Goal: Task Accomplishment & Management: Manage account settings

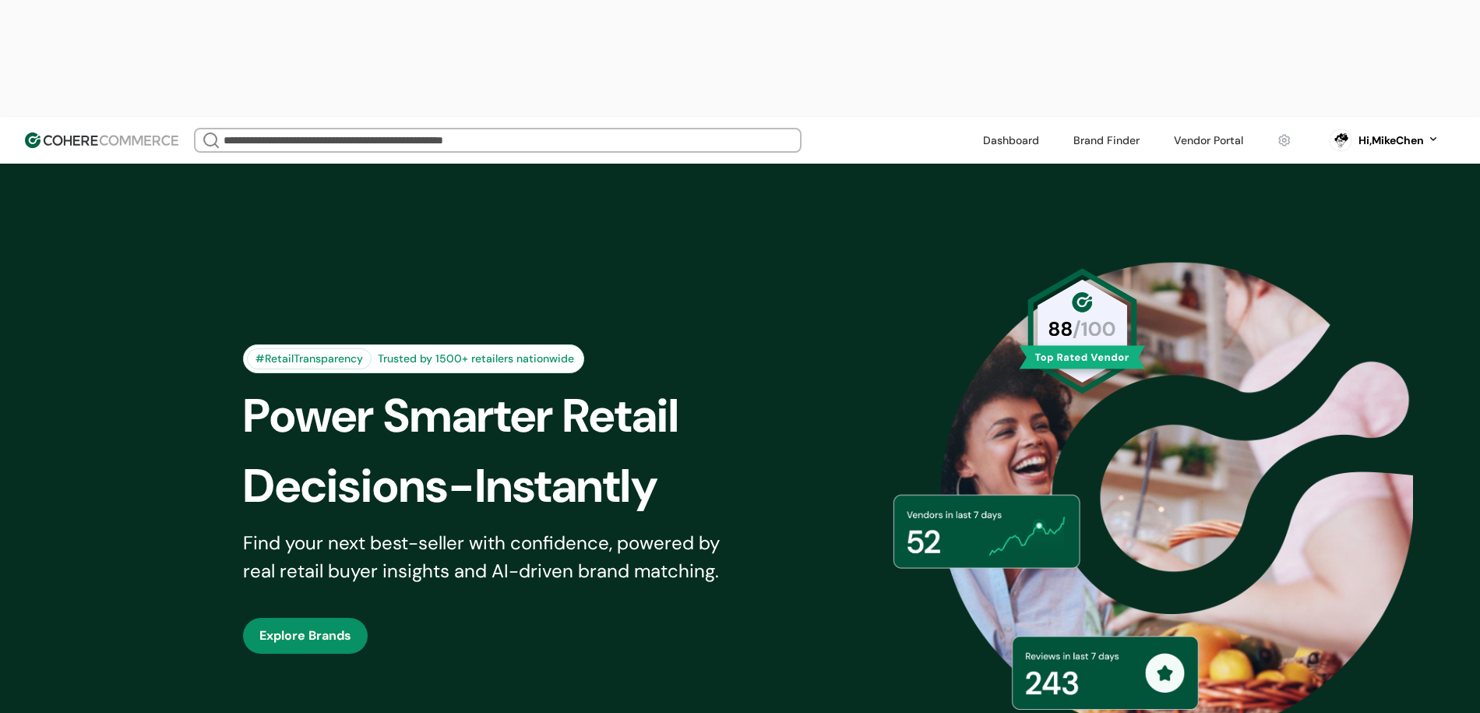
click at [1226, 129] on link at bounding box center [1208, 140] width 88 height 23
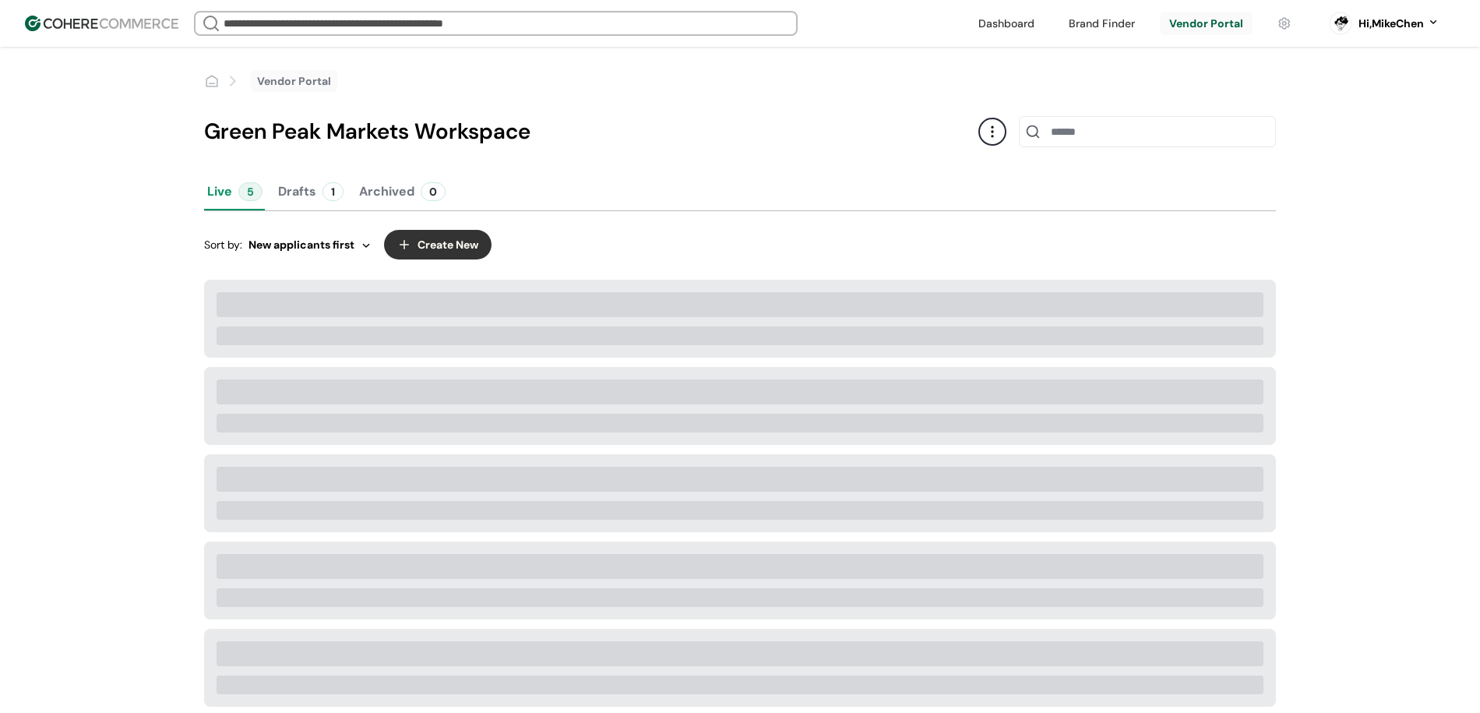
click at [1160, 25] on link at bounding box center [1206, 23] width 93 height 23
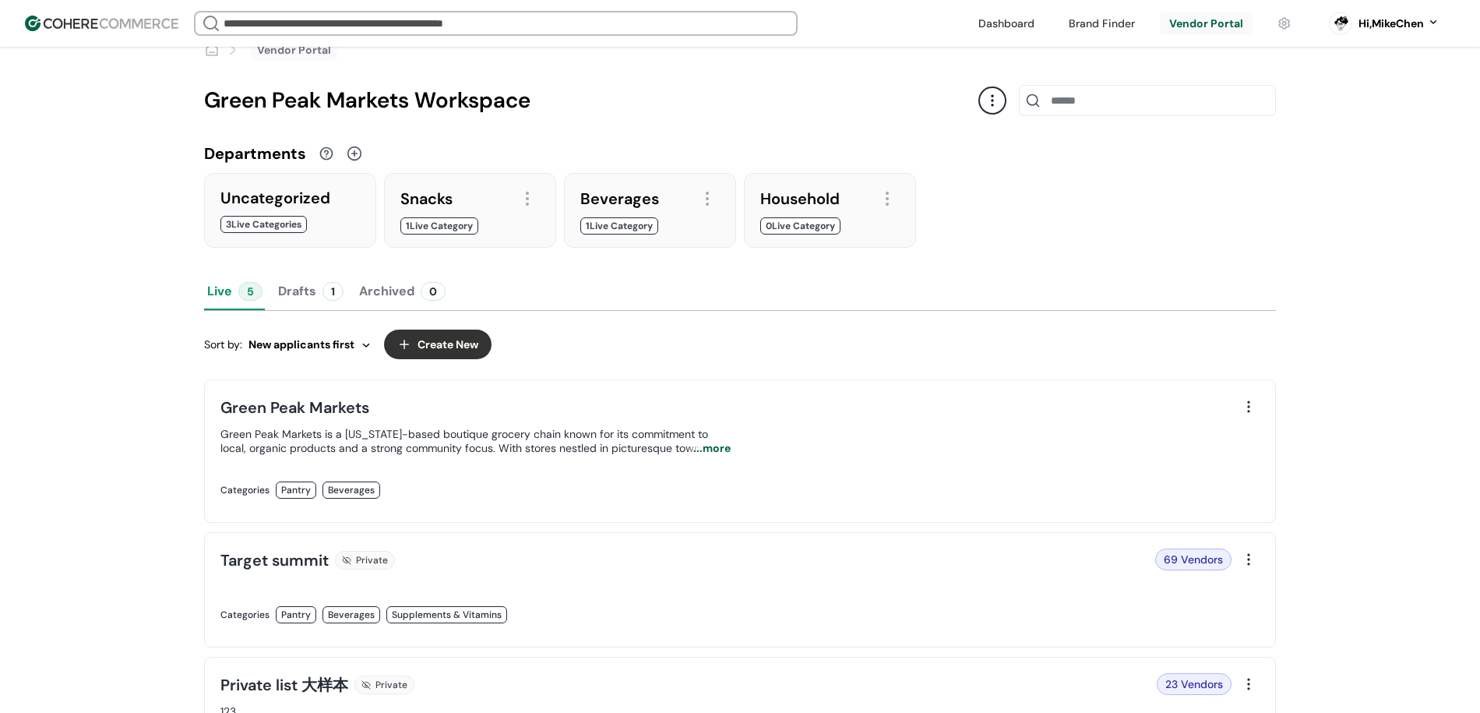
scroll to position [365, 0]
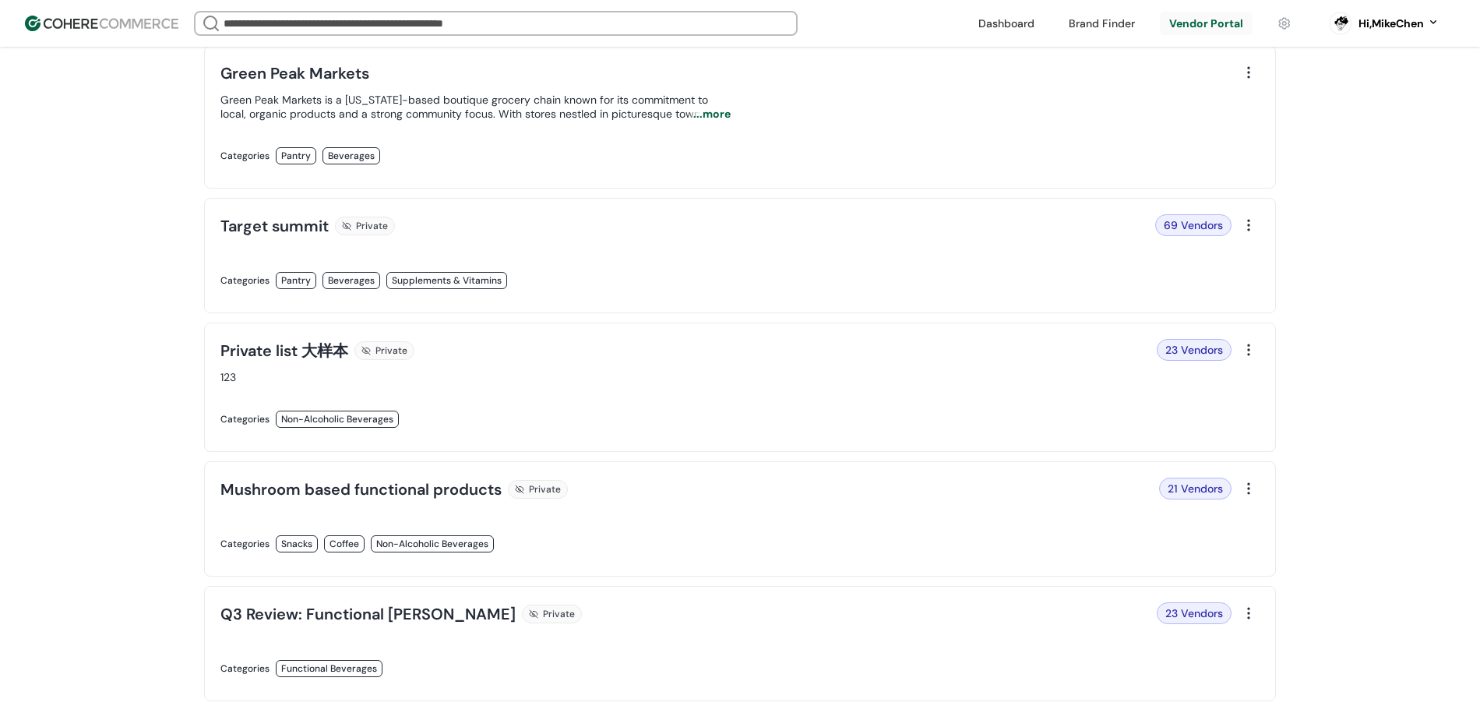
click at [731, 297] on link at bounding box center [475, 297] width 510 height 0
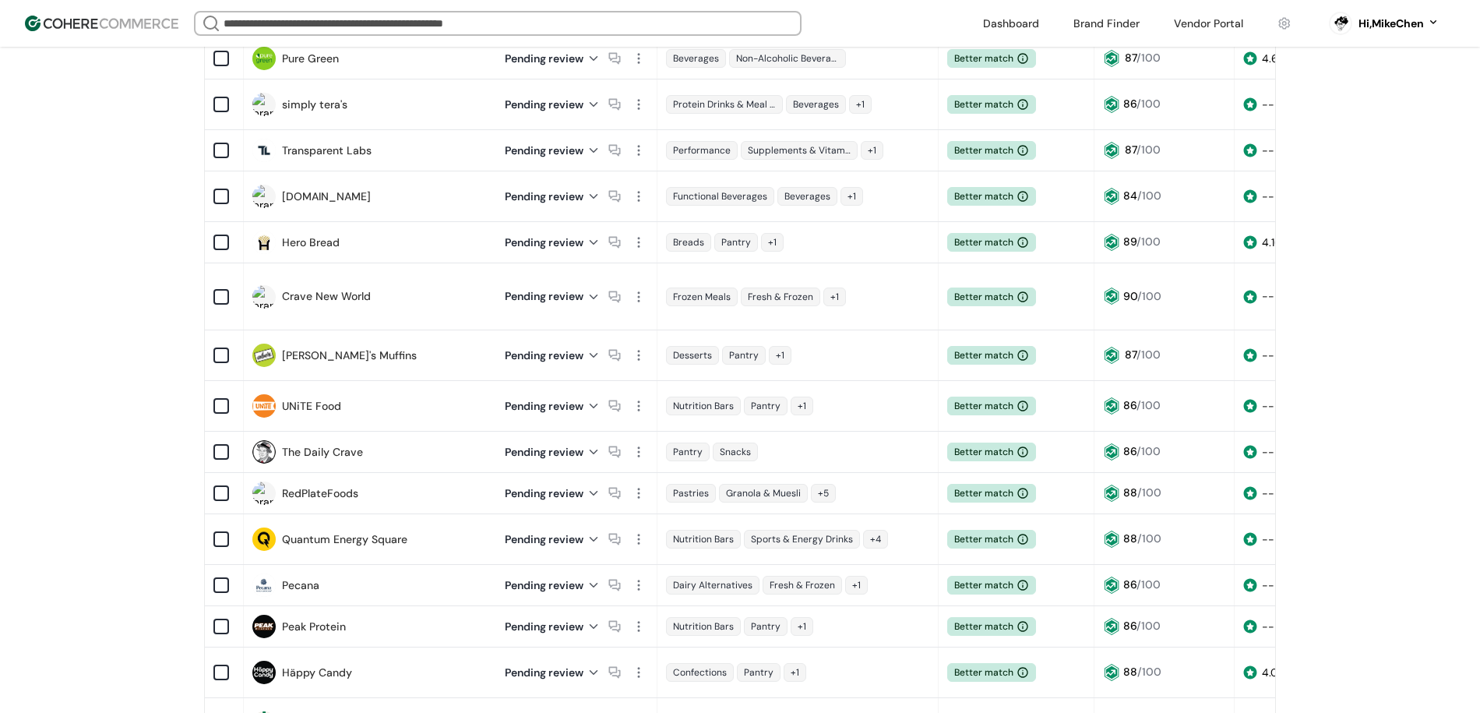
scroll to position [760, 0]
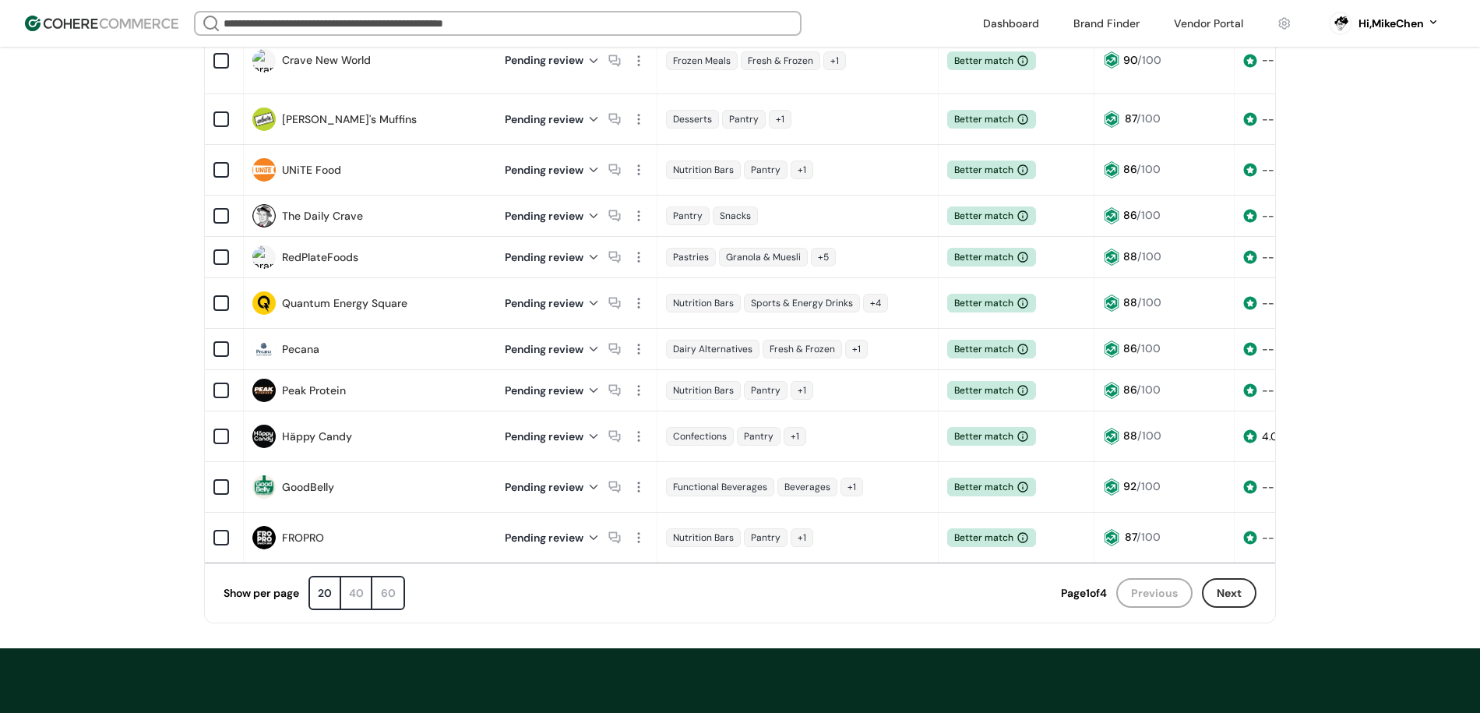
click at [383, 577] on div "60" at bounding box center [387, 592] width 31 height 31
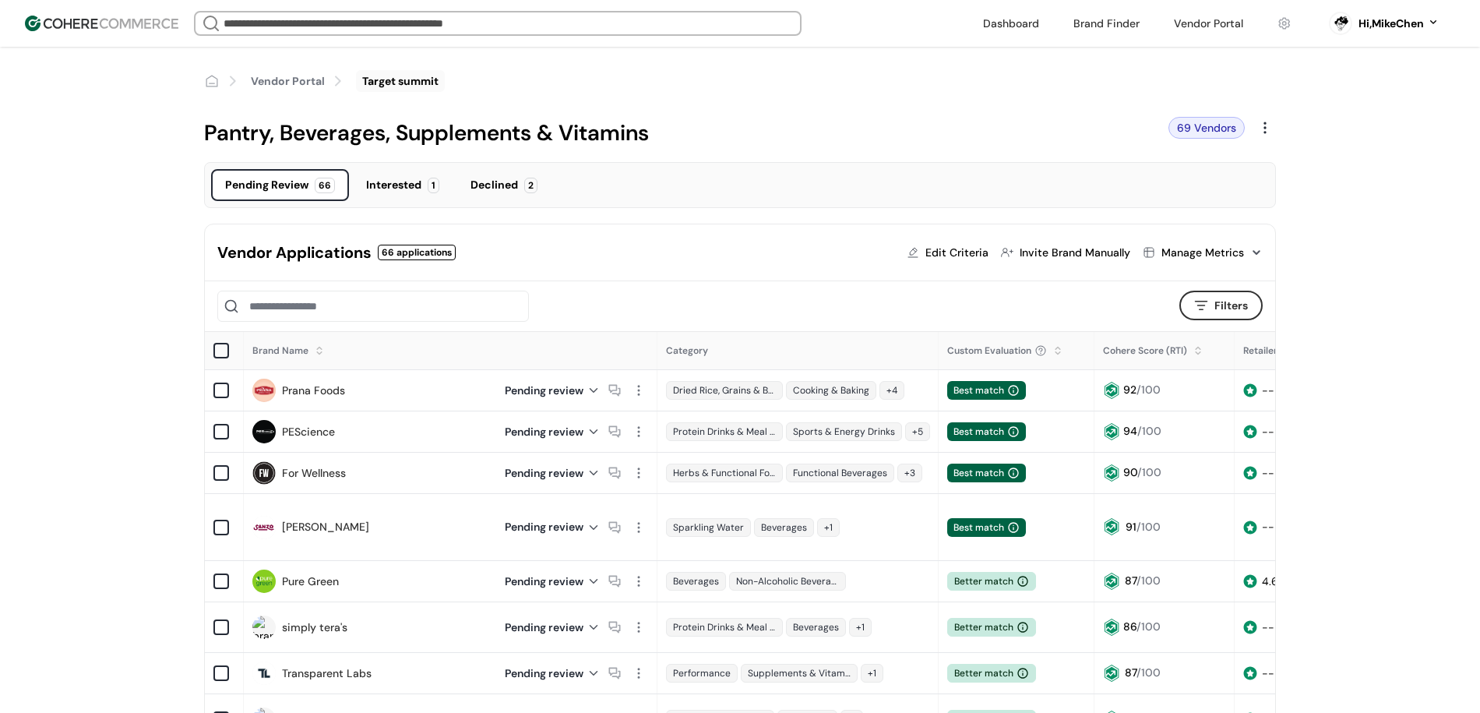
scroll to position [0, 0]
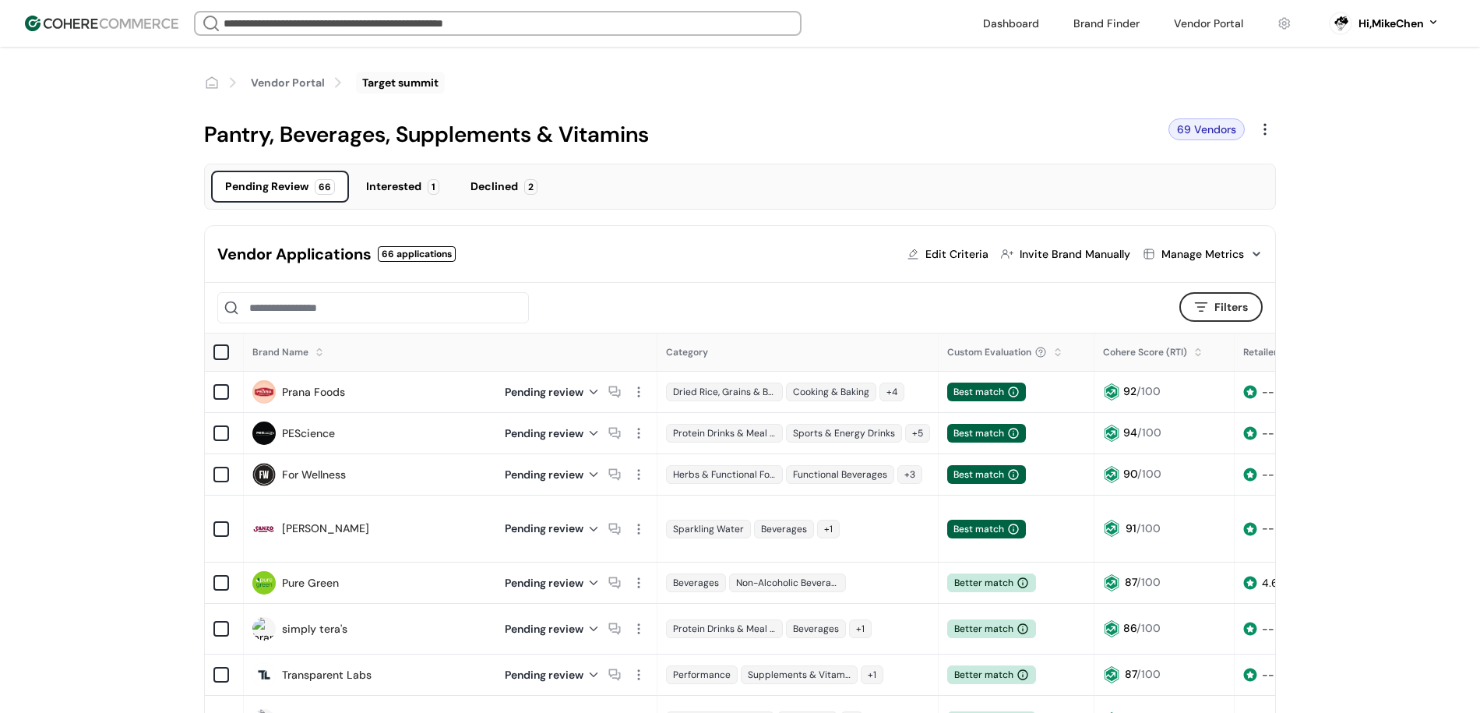
click at [1192, 255] on div "Manage Metrics" at bounding box center [1202, 254] width 83 height 16
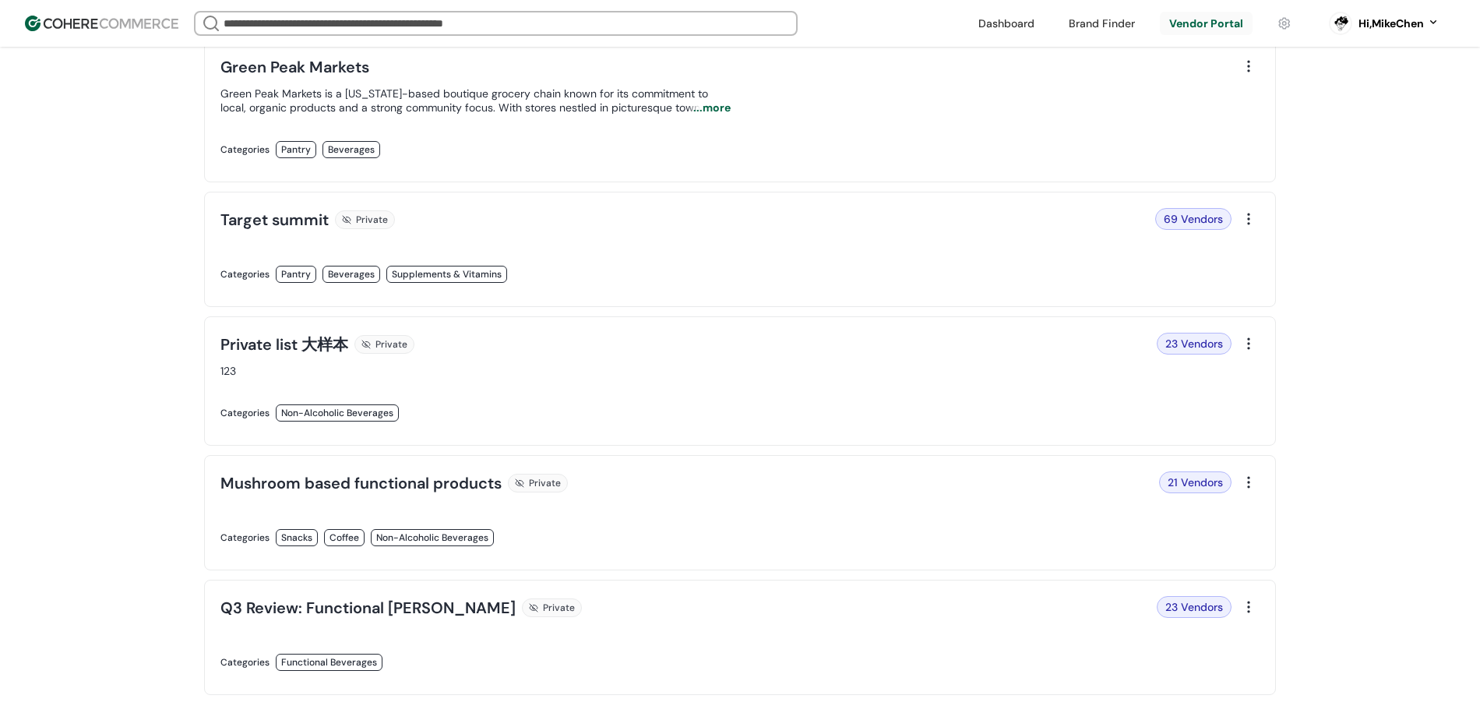
scroll to position [374, 0]
click at [731, 551] on link at bounding box center [475, 551] width 510 height 0
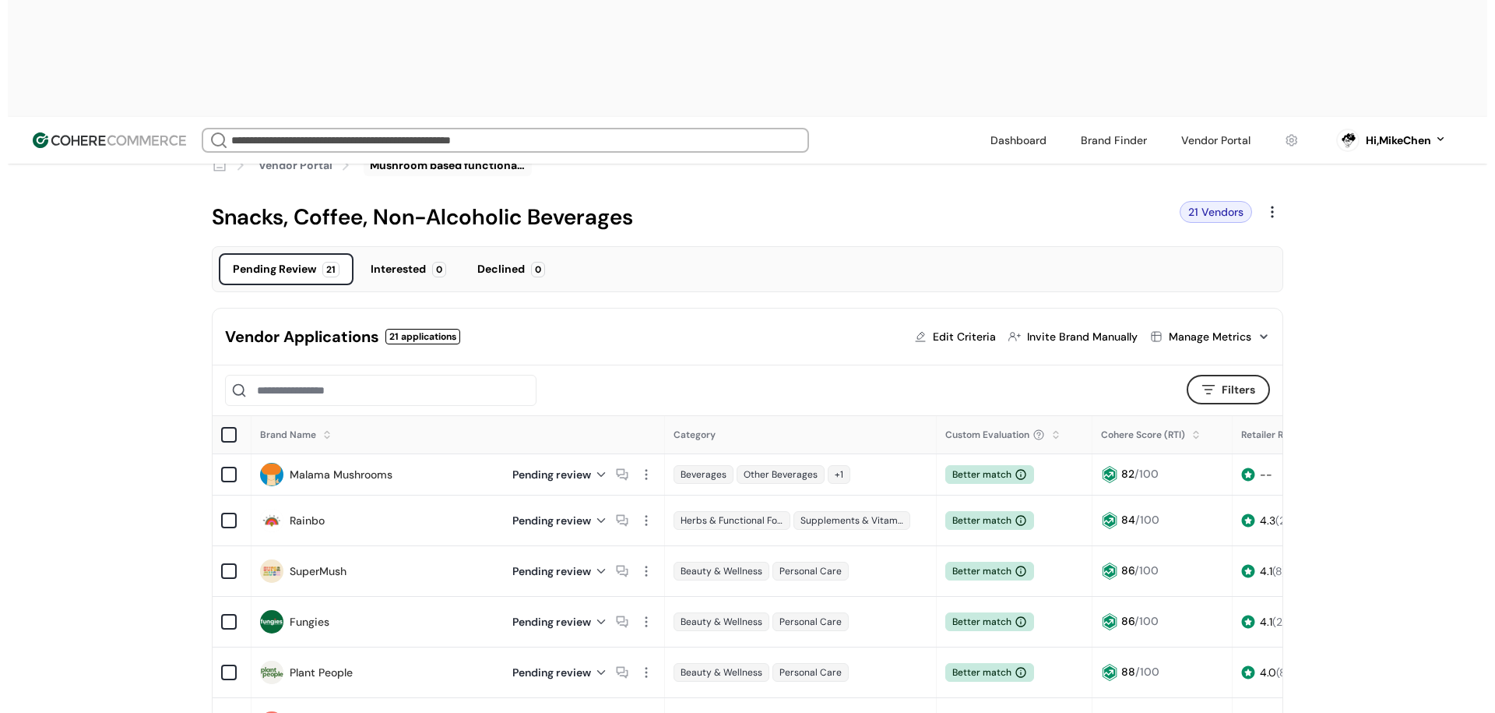
scroll to position [12, 0]
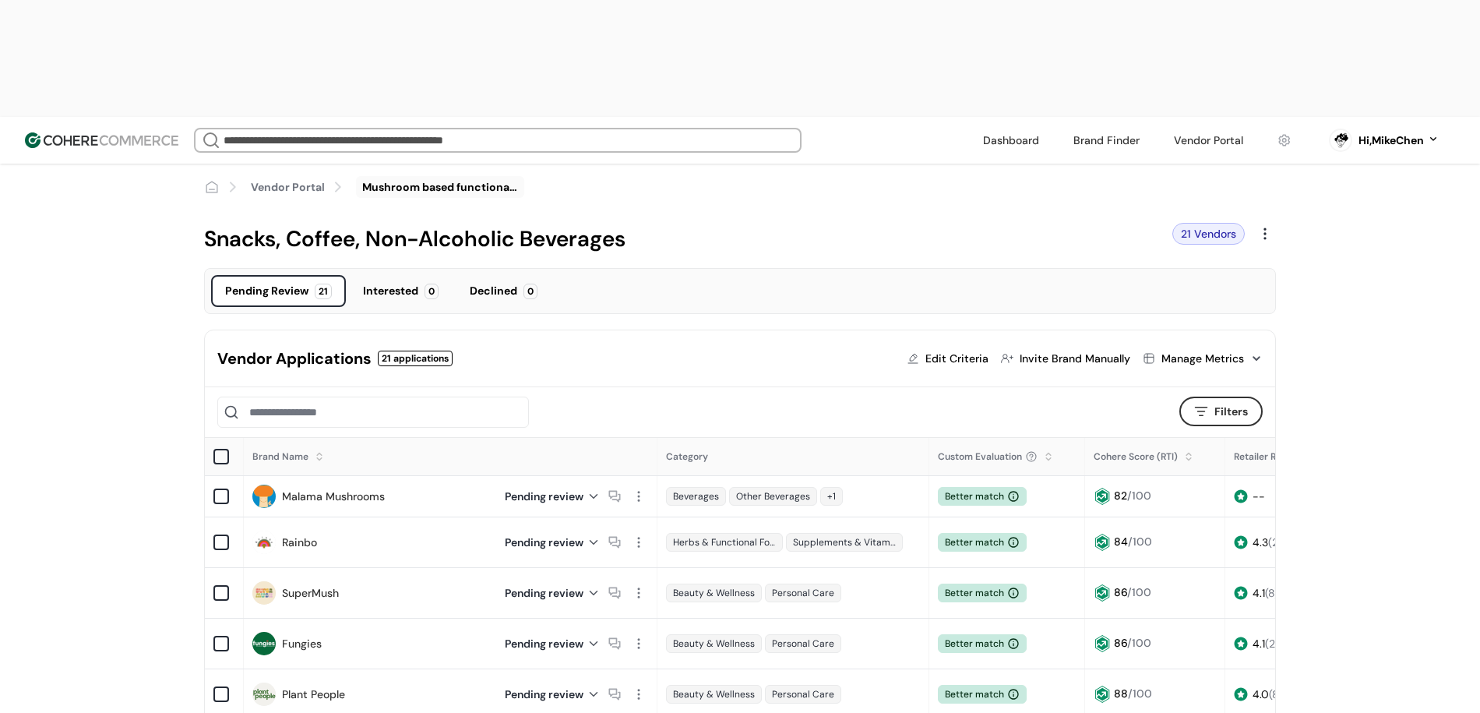
click at [639, 486] on div at bounding box center [638, 496] width 20 height 20
click at [652, 434] on div "View application" at bounding box center [696, 443] width 128 height 31
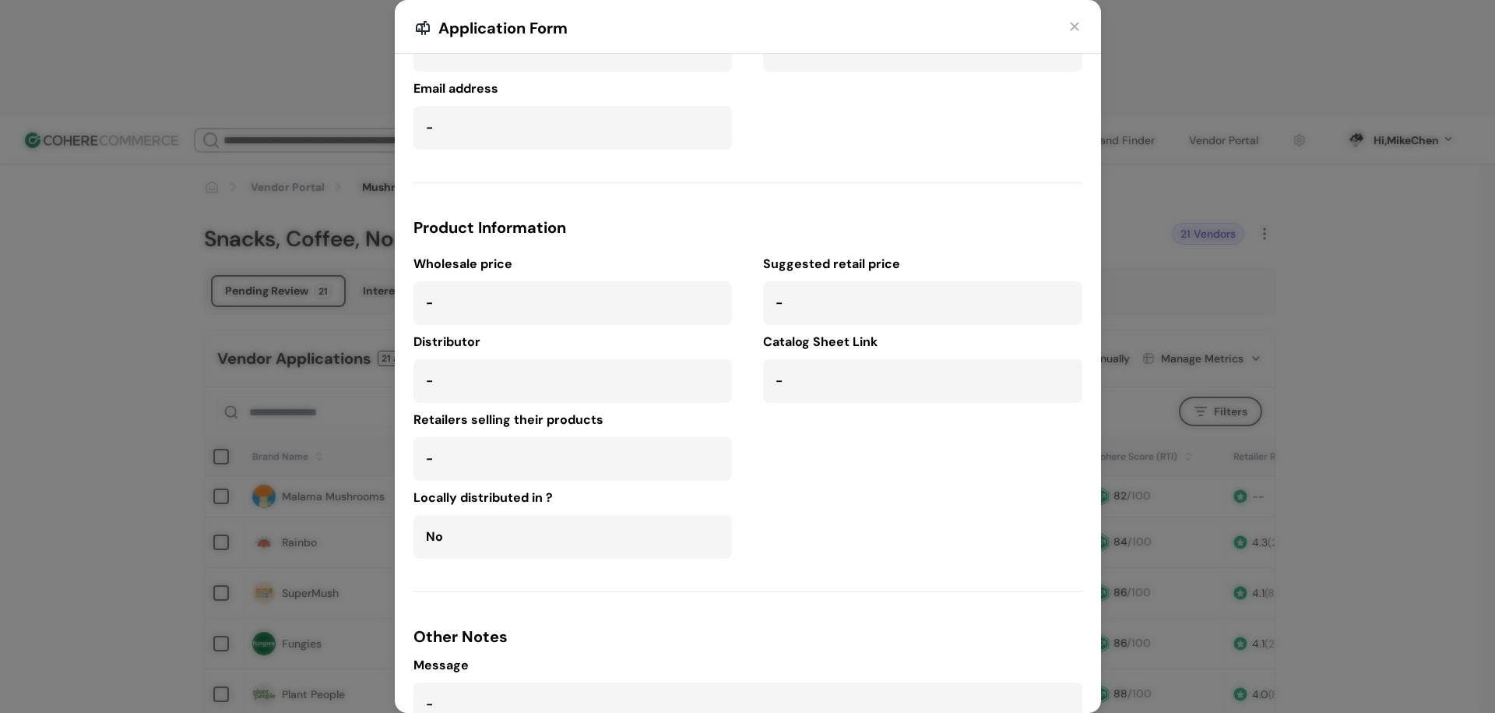
scroll to position [246, 0]
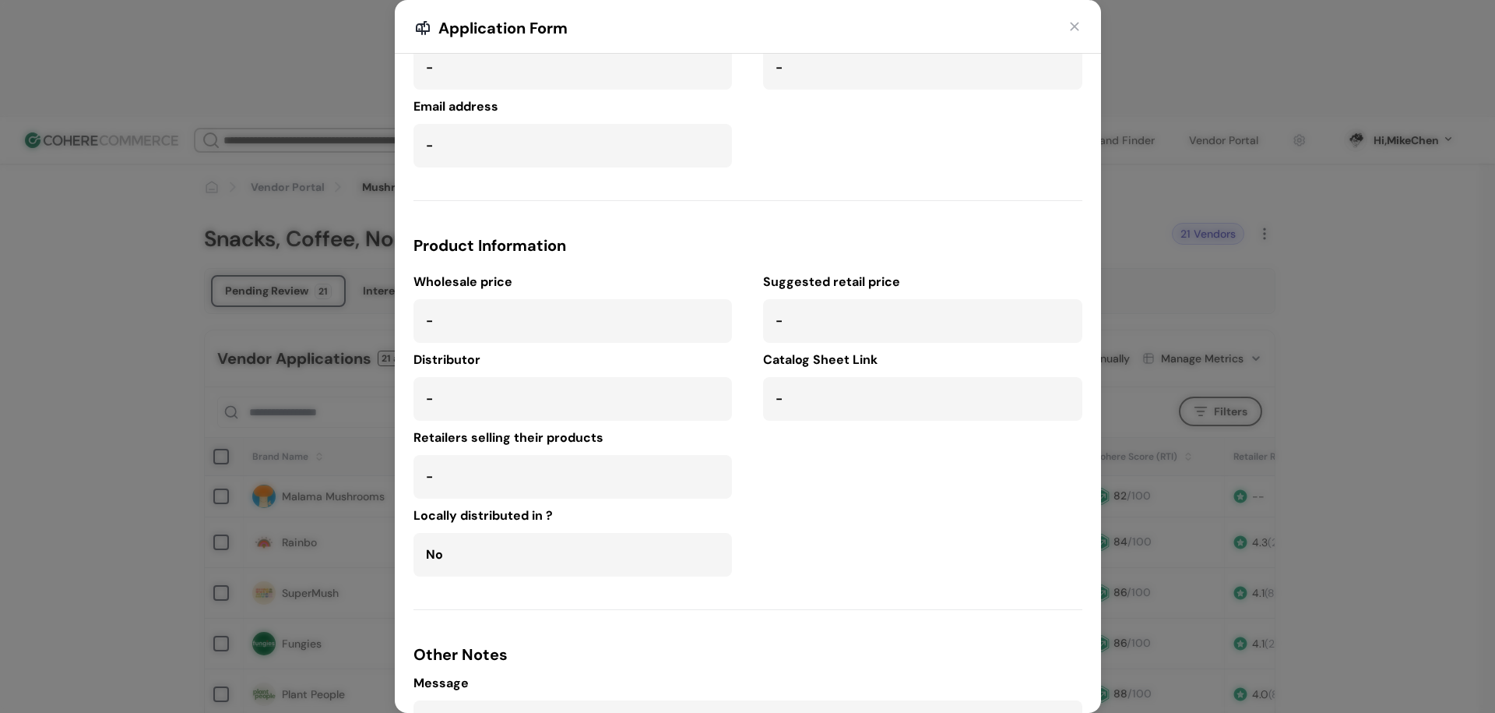
click at [1079, 29] on button "button" at bounding box center [1075, 27] width 16 height 16
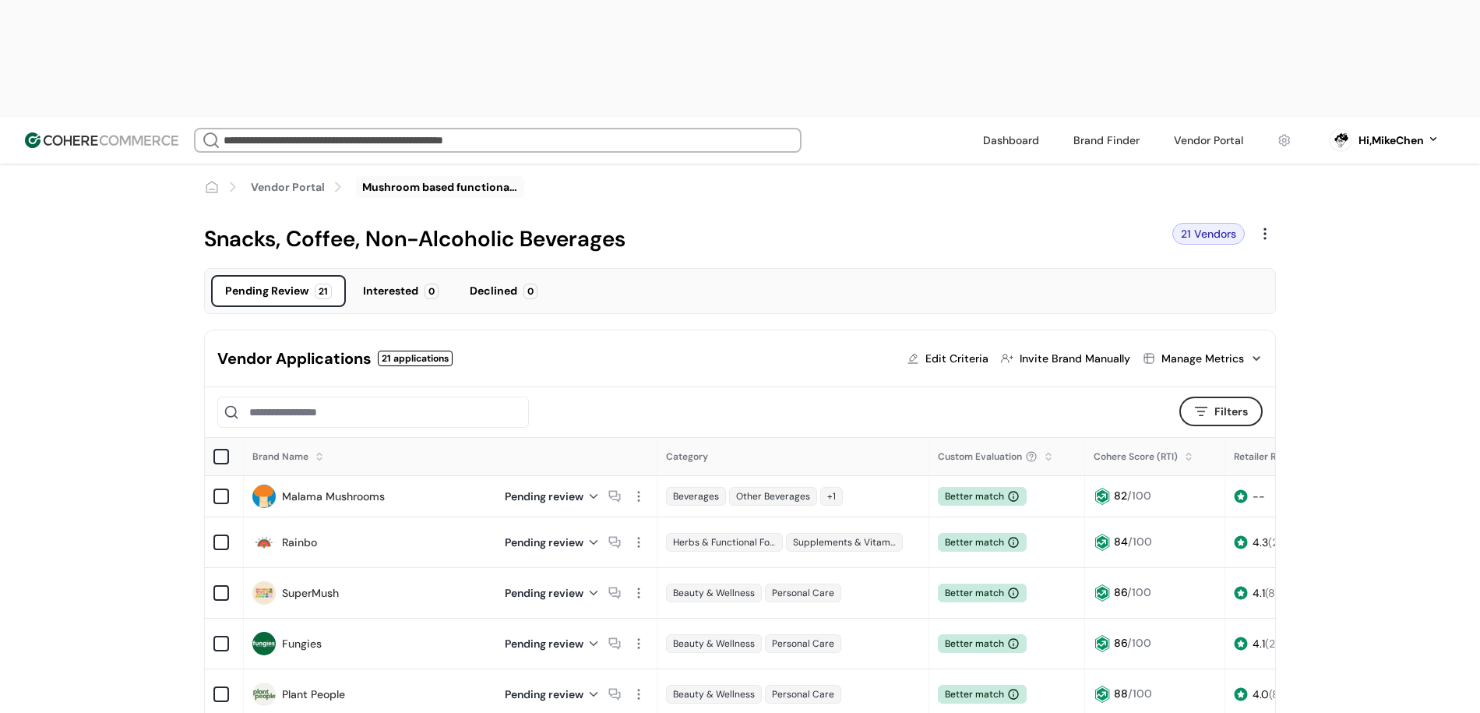
click at [331, 129] on input "search" at bounding box center [497, 140] width 554 height 22
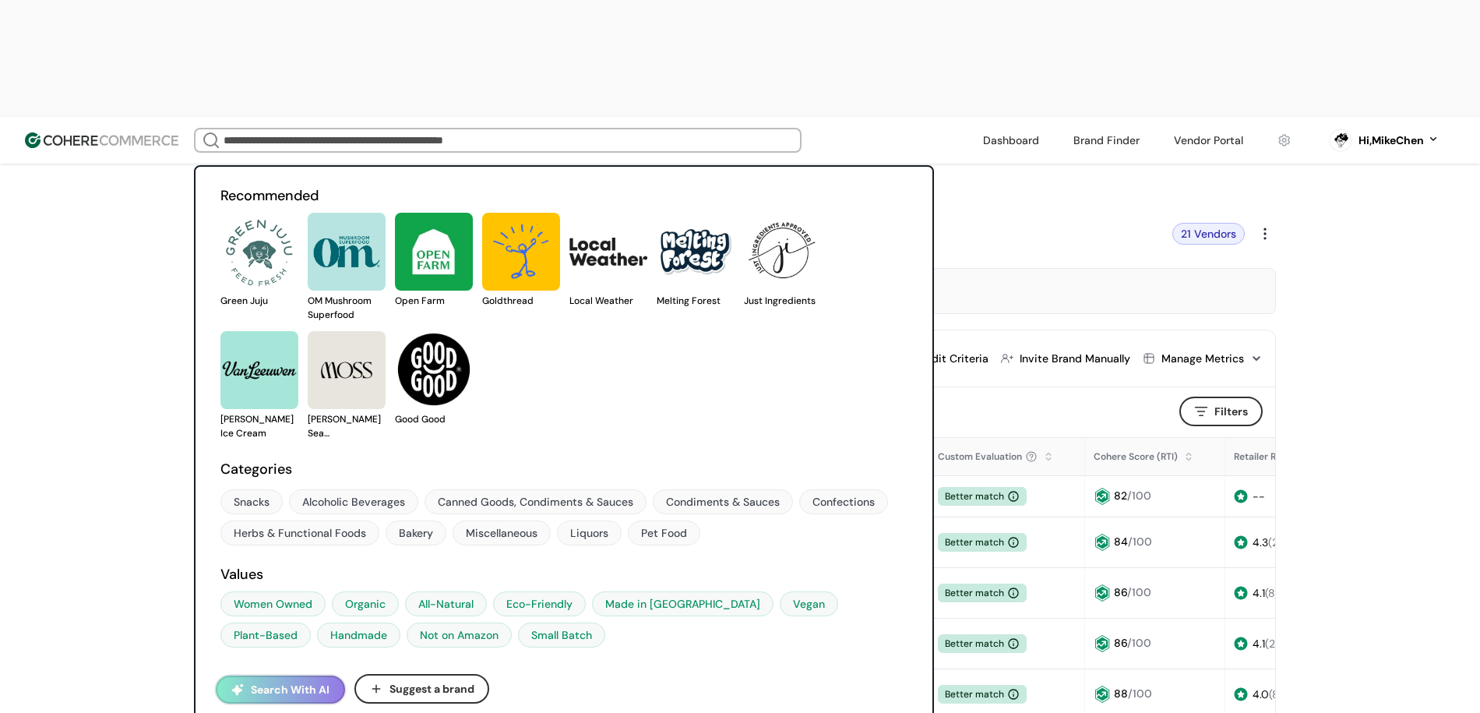
click at [305, 675] on button "Search With AI" at bounding box center [280, 689] width 129 height 28
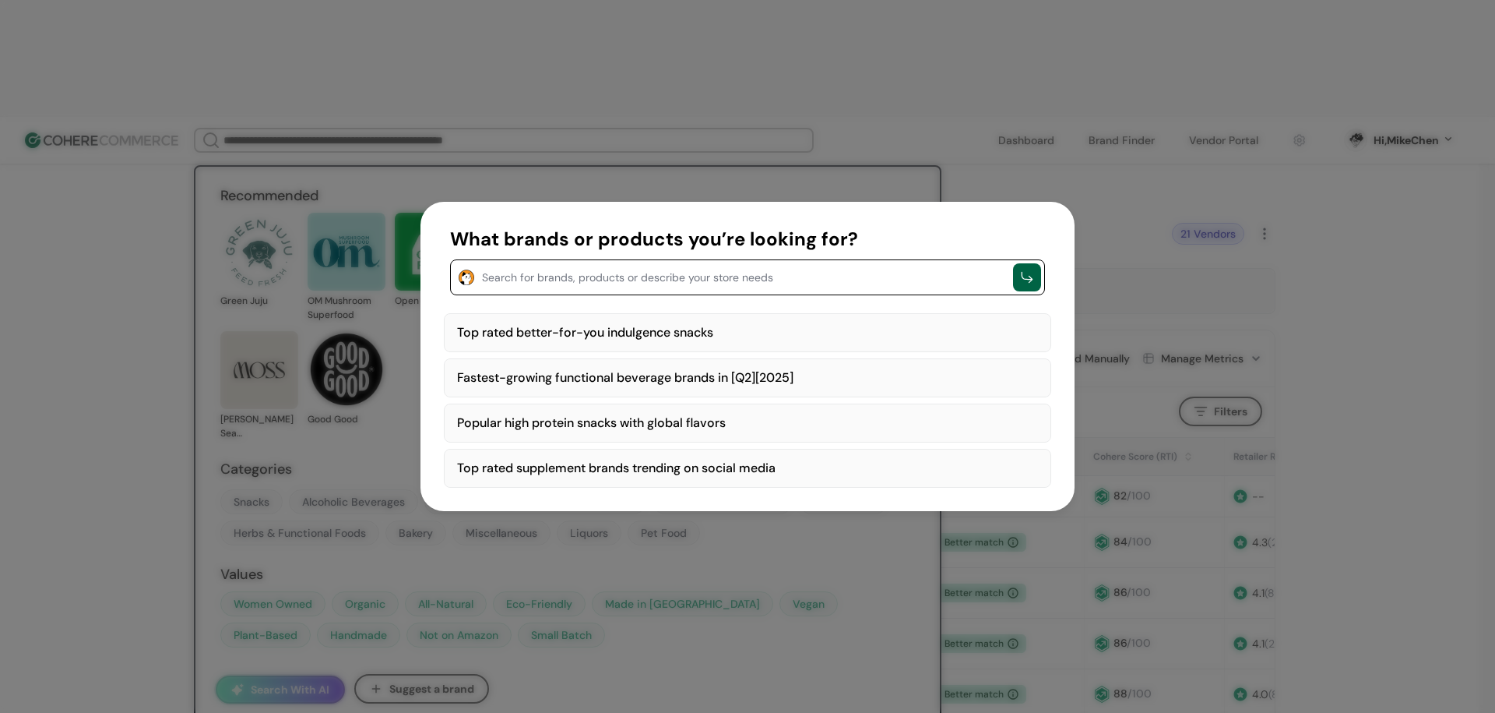
click at [742, 342] on div "Top rated better-for-you indulgence snacks" at bounding box center [747, 332] width 607 height 39
type textarea "**********"
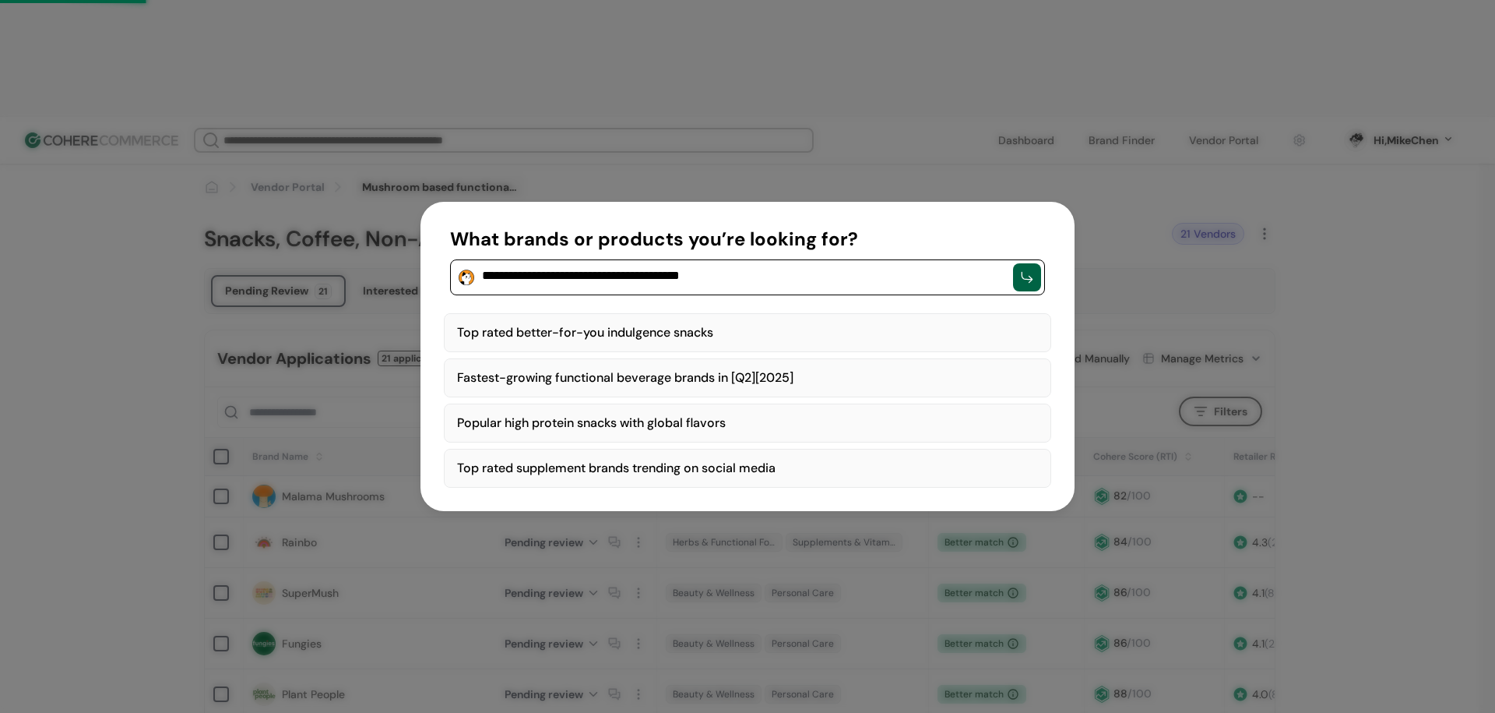
click at [747, 329] on div "Top rated better-for-you indulgence snacks" at bounding box center [747, 332] width 607 height 39
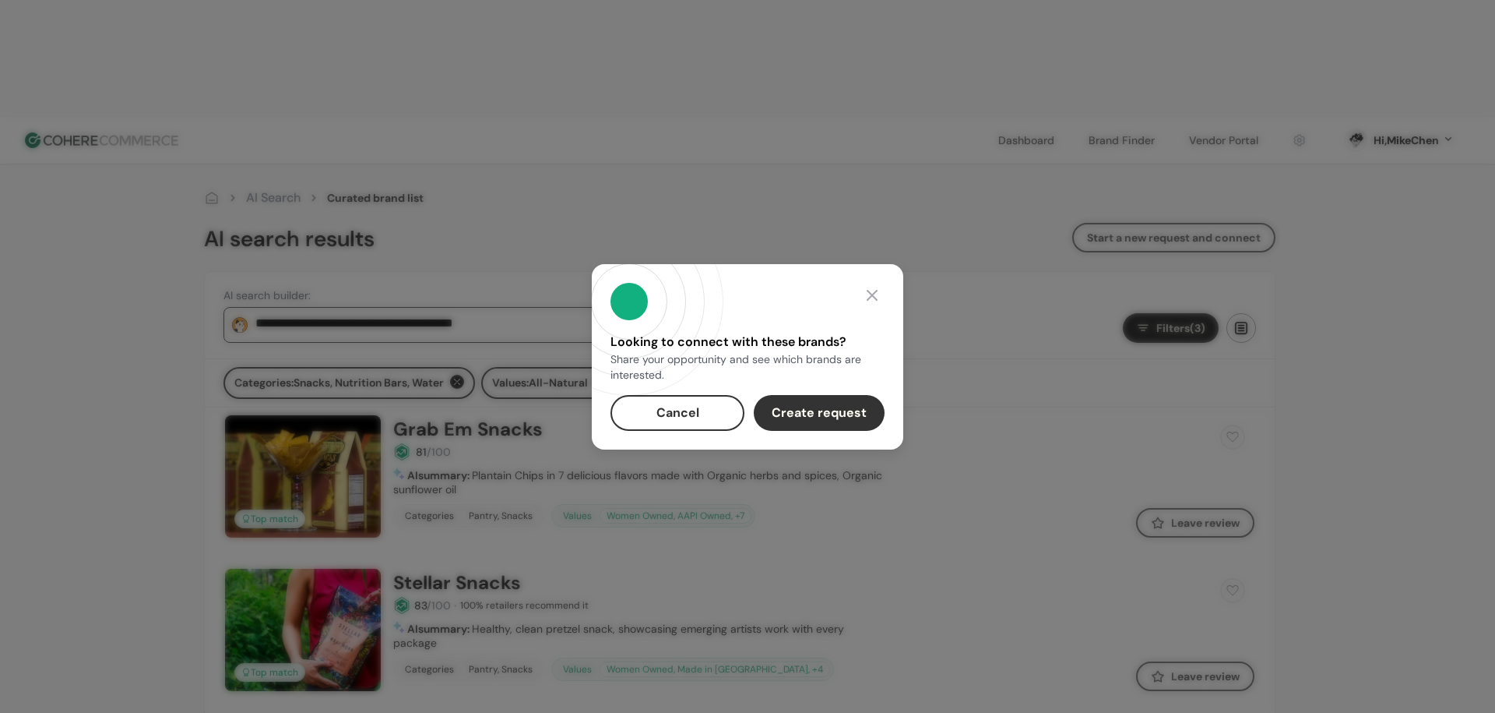
click at [667, 425] on button "Cancel" at bounding box center [678, 413] width 134 height 36
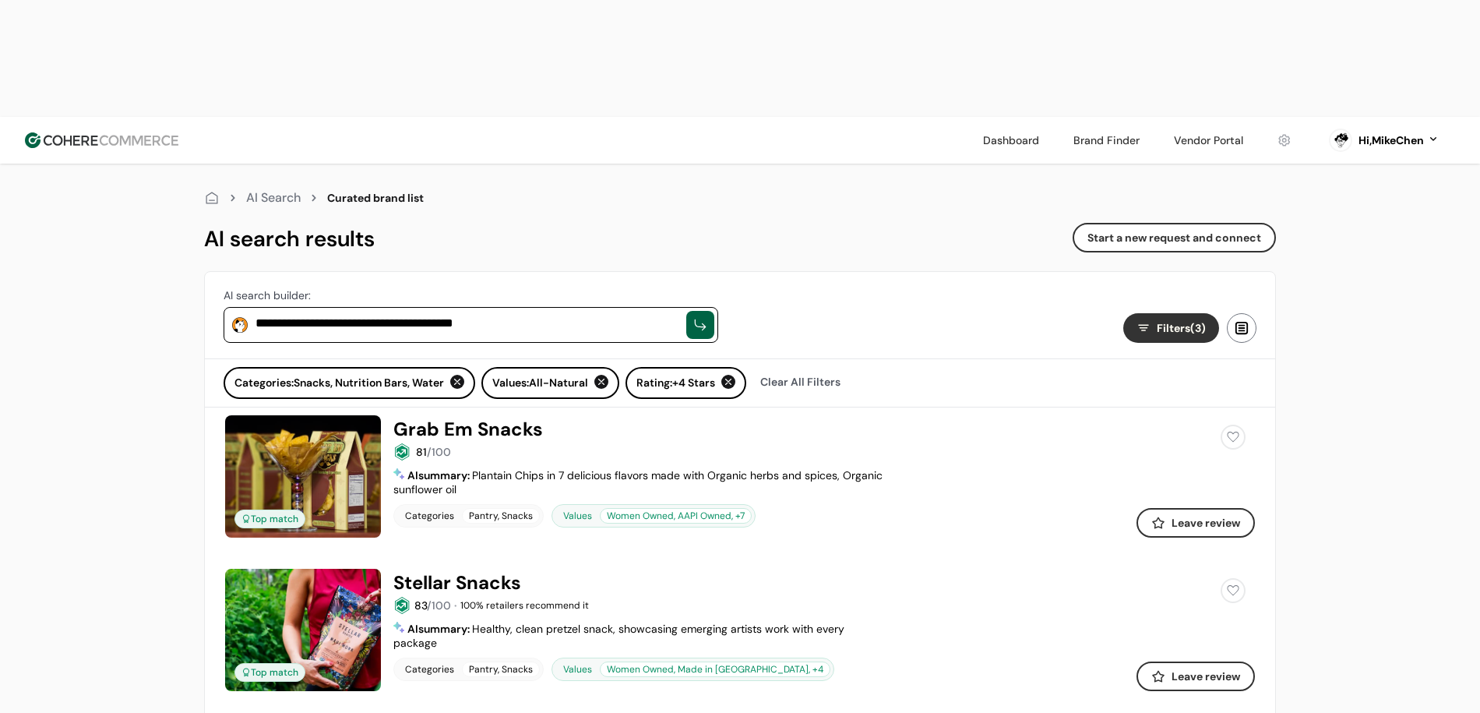
click at [1176, 129] on link at bounding box center [1208, 140] width 88 height 23
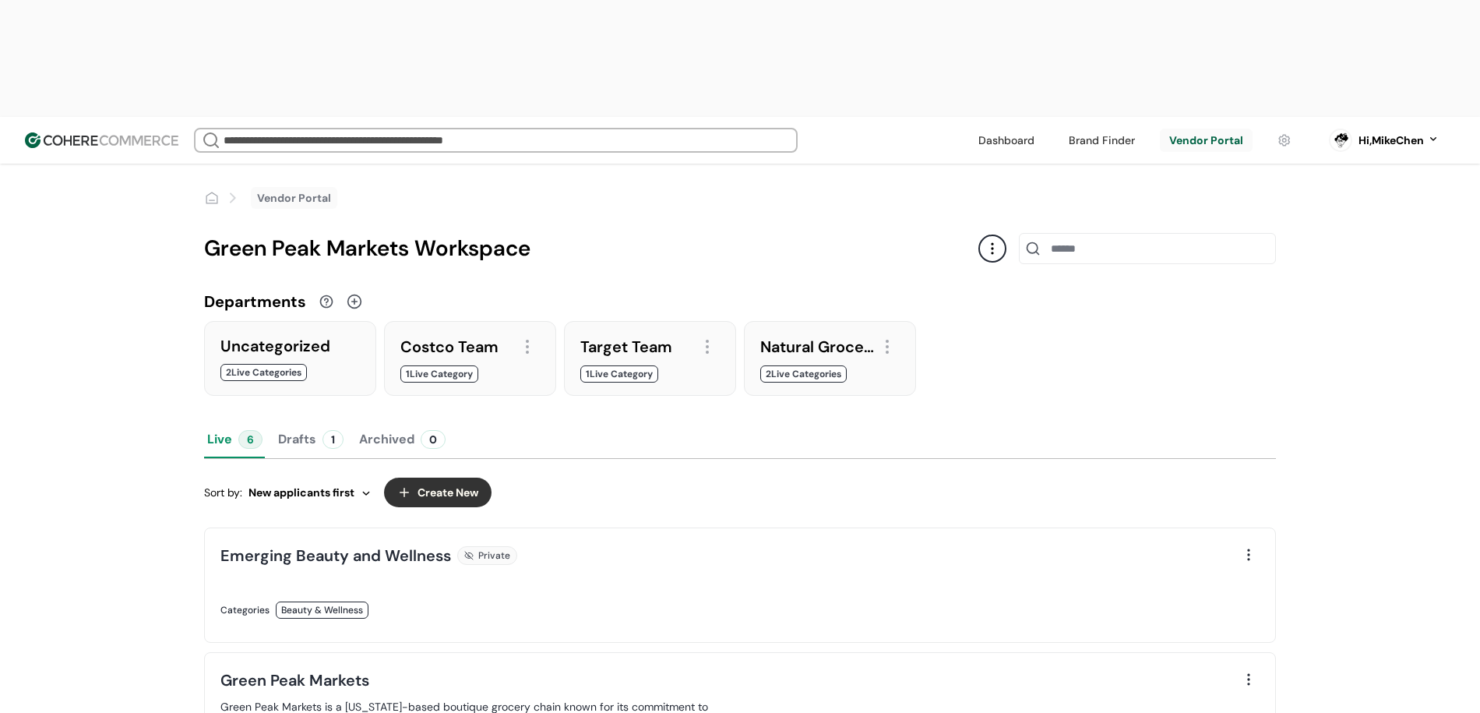
click at [1242, 544] on div at bounding box center [1248, 555] width 22 height 22
click at [287, 421] on button "Drafts 1" at bounding box center [311, 439] width 72 height 37
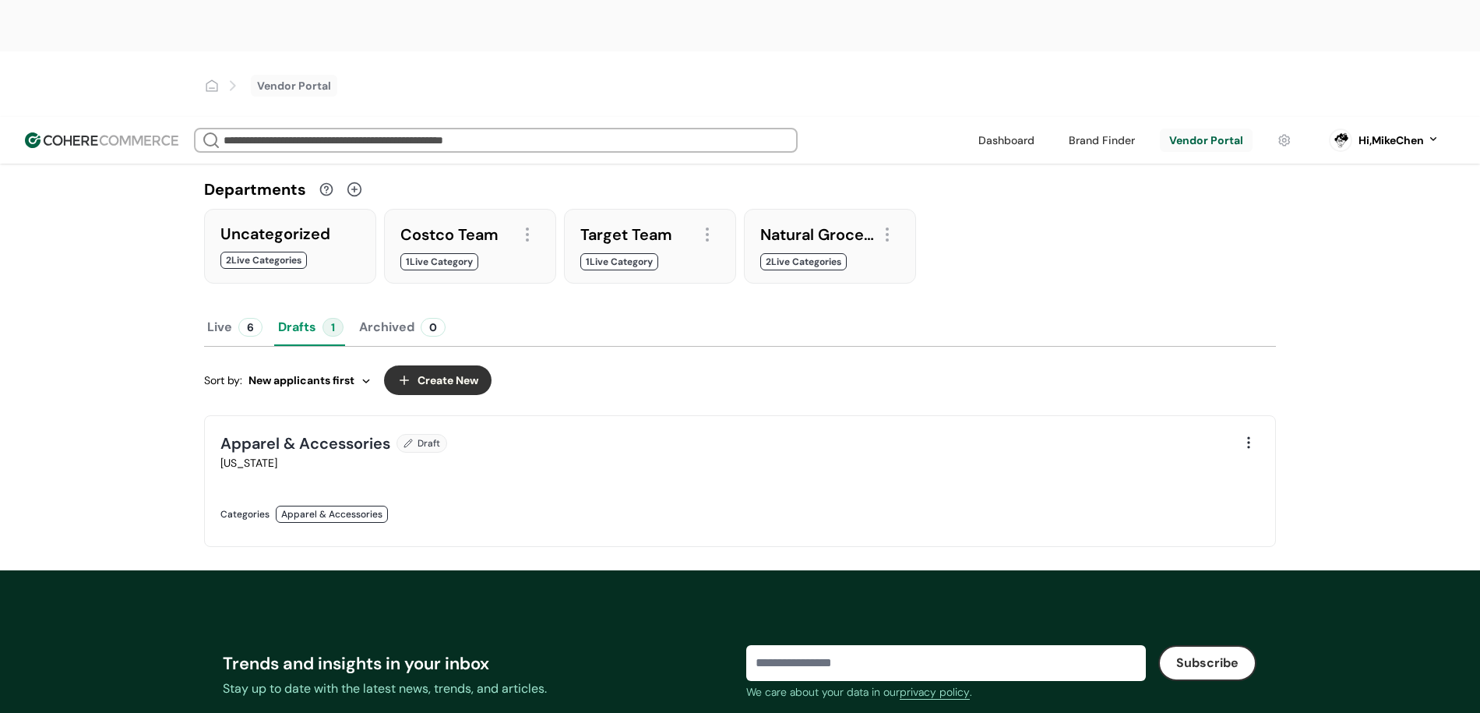
scroll to position [117, 0]
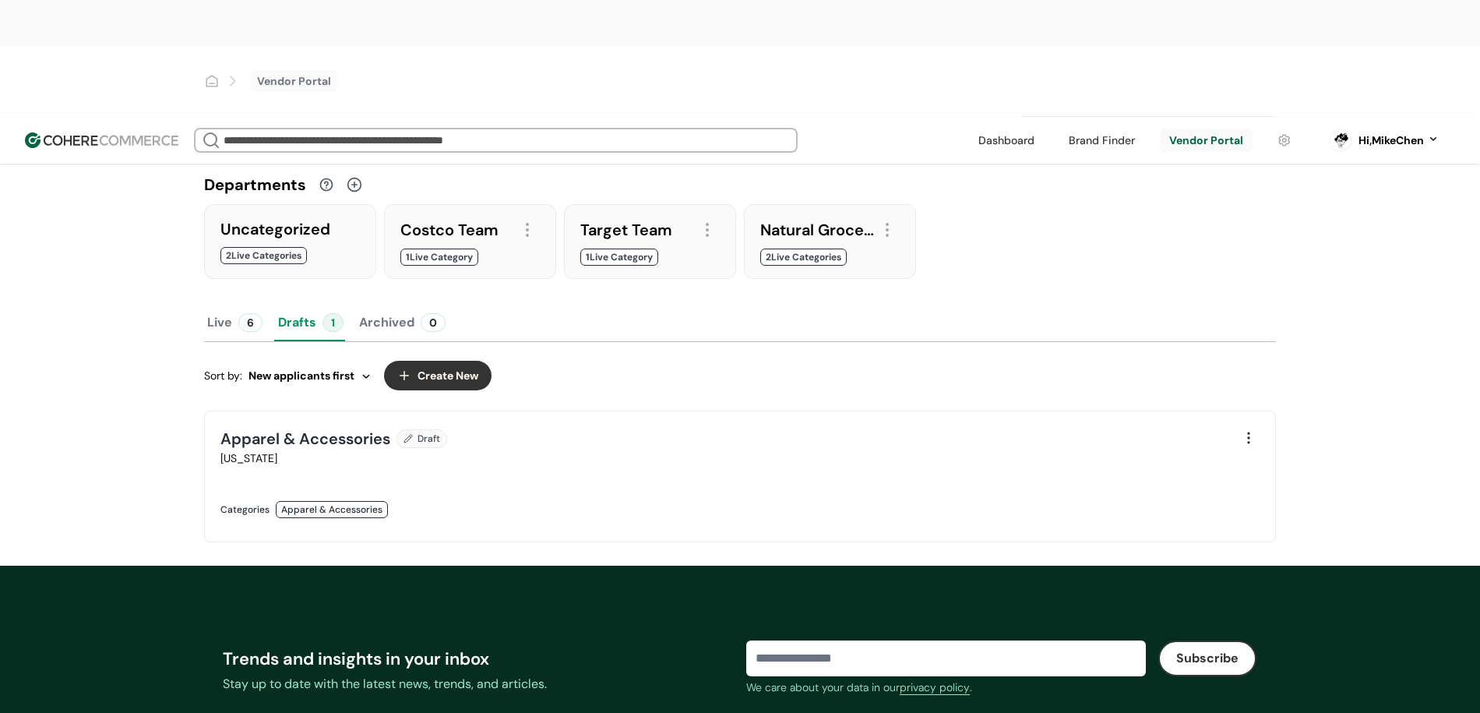
click at [248, 304] on button "Live 6" at bounding box center [235, 322] width 62 height 37
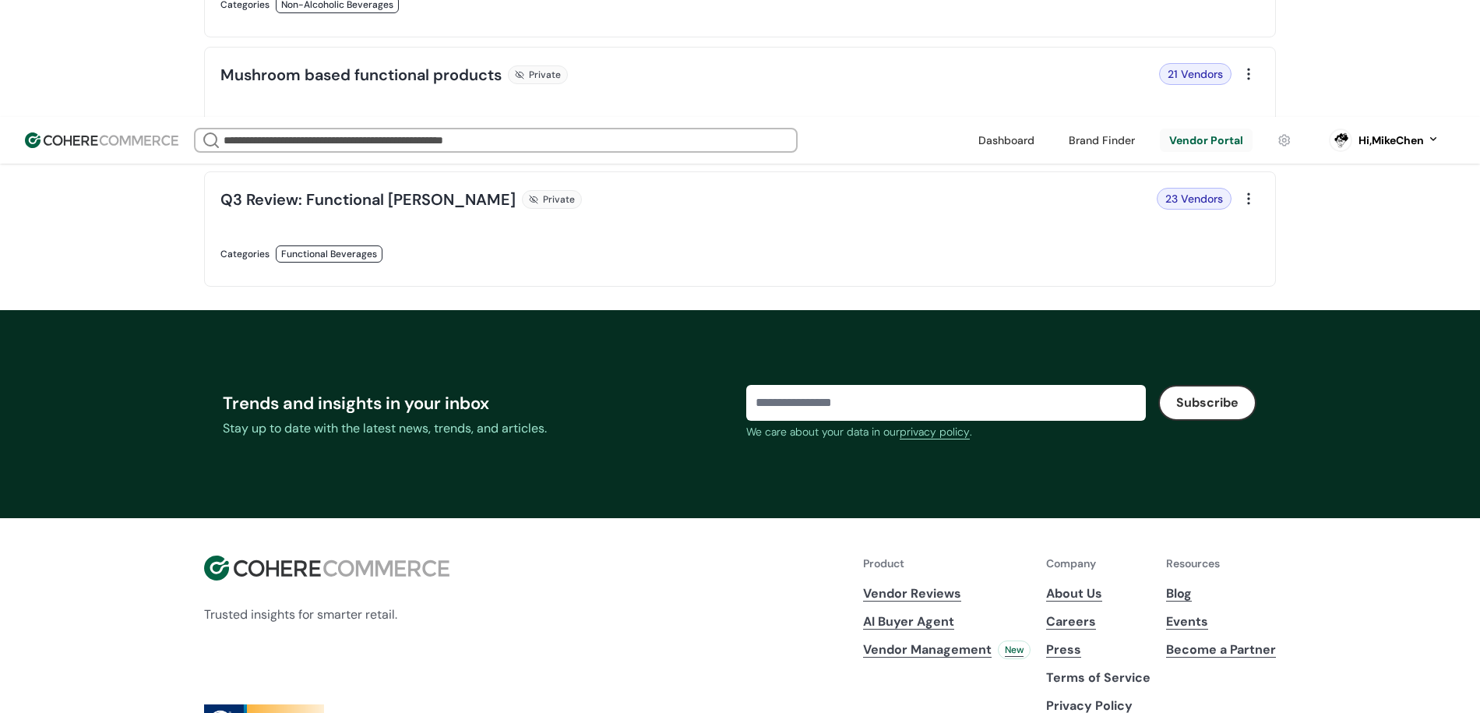
scroll to position [978, 0]
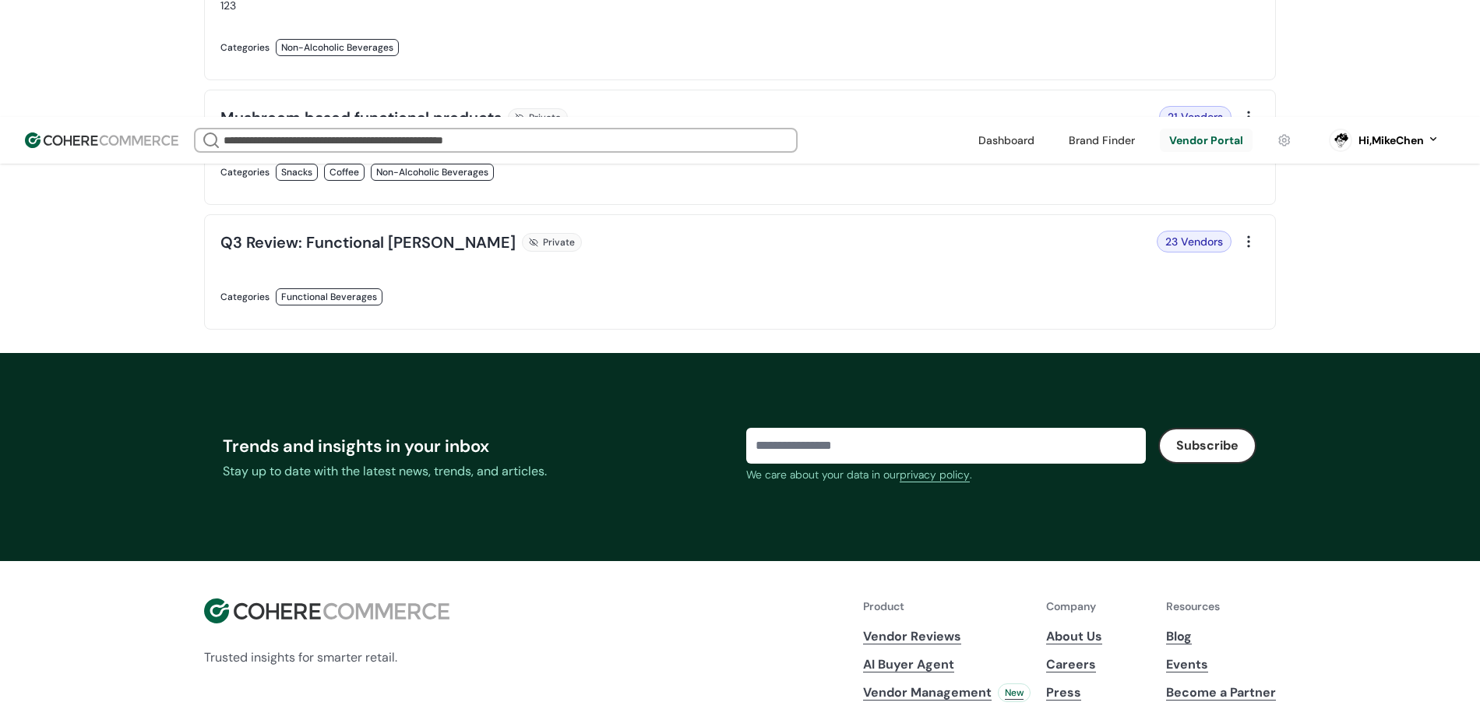
click at [531, 313] on link at bounding box center [475, 313] width 510 height 0
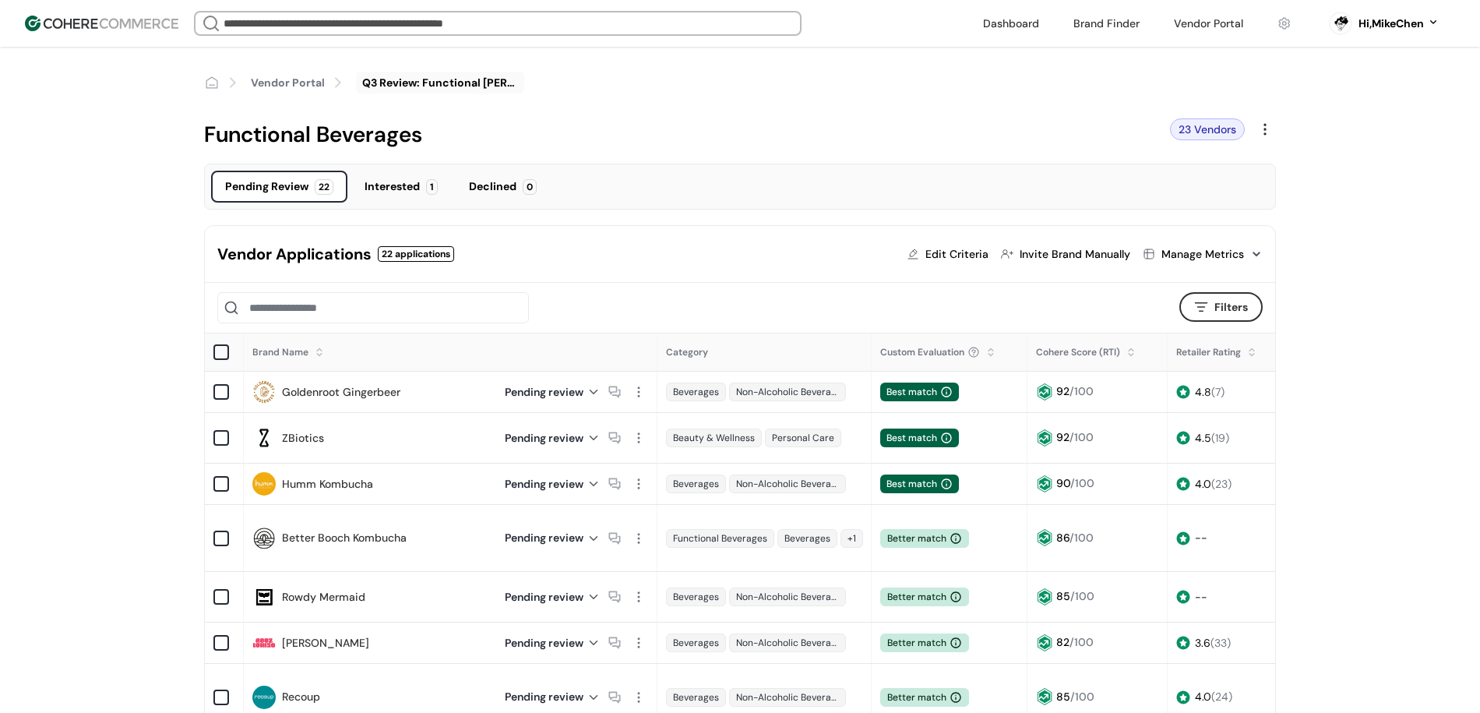
click at [386, 188] on div "Interested" at bounding box center [391, 186] width 55 height 16
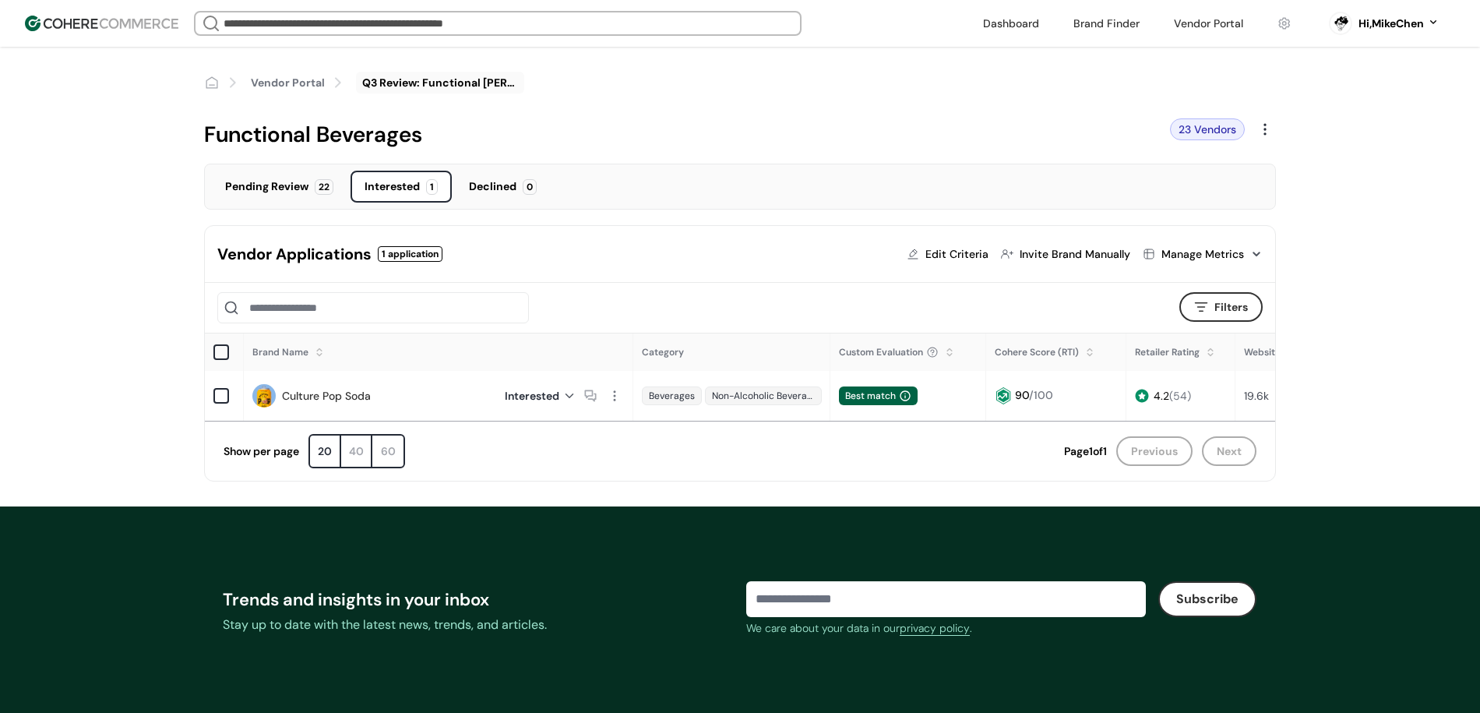
click at [266, 176] on div "Pending Review 22" at bounding box center [279, 187] width 136 height 32
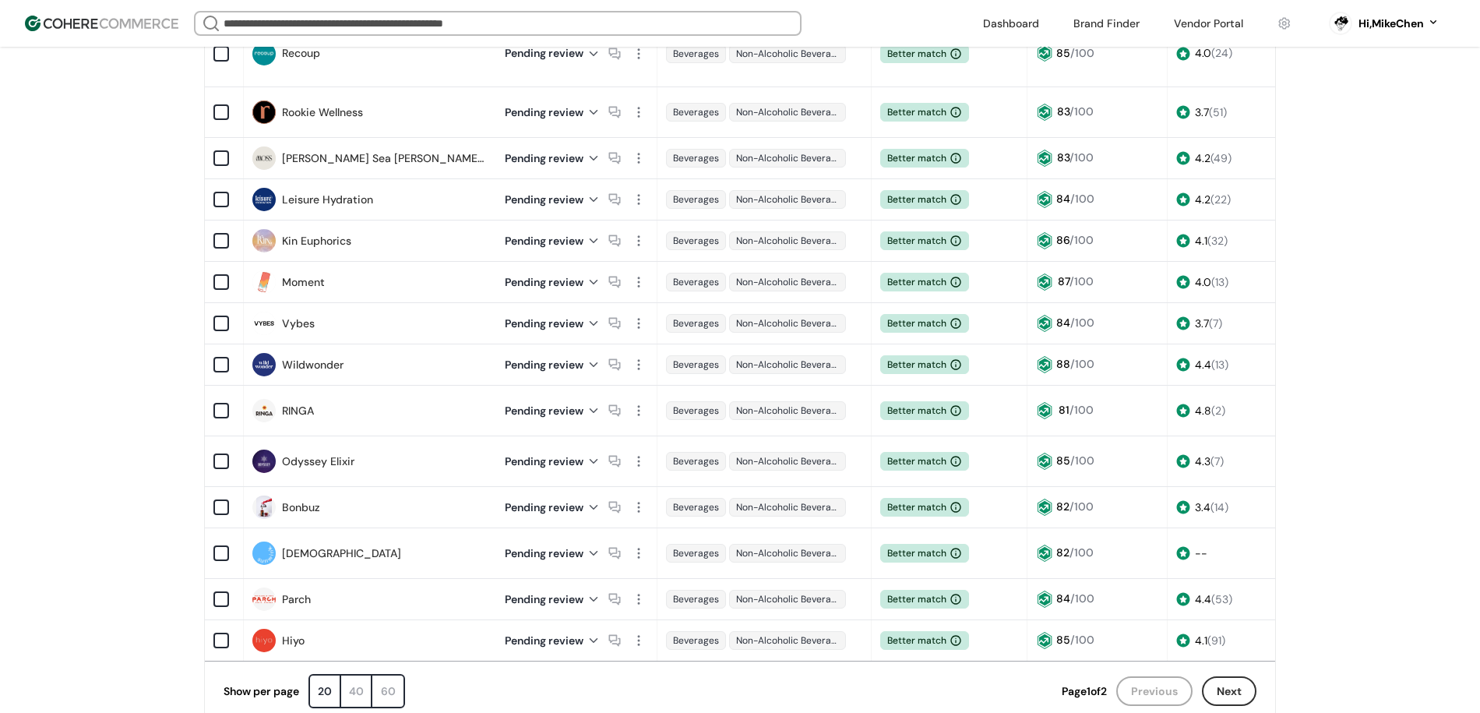
scroll to position [665, 0]
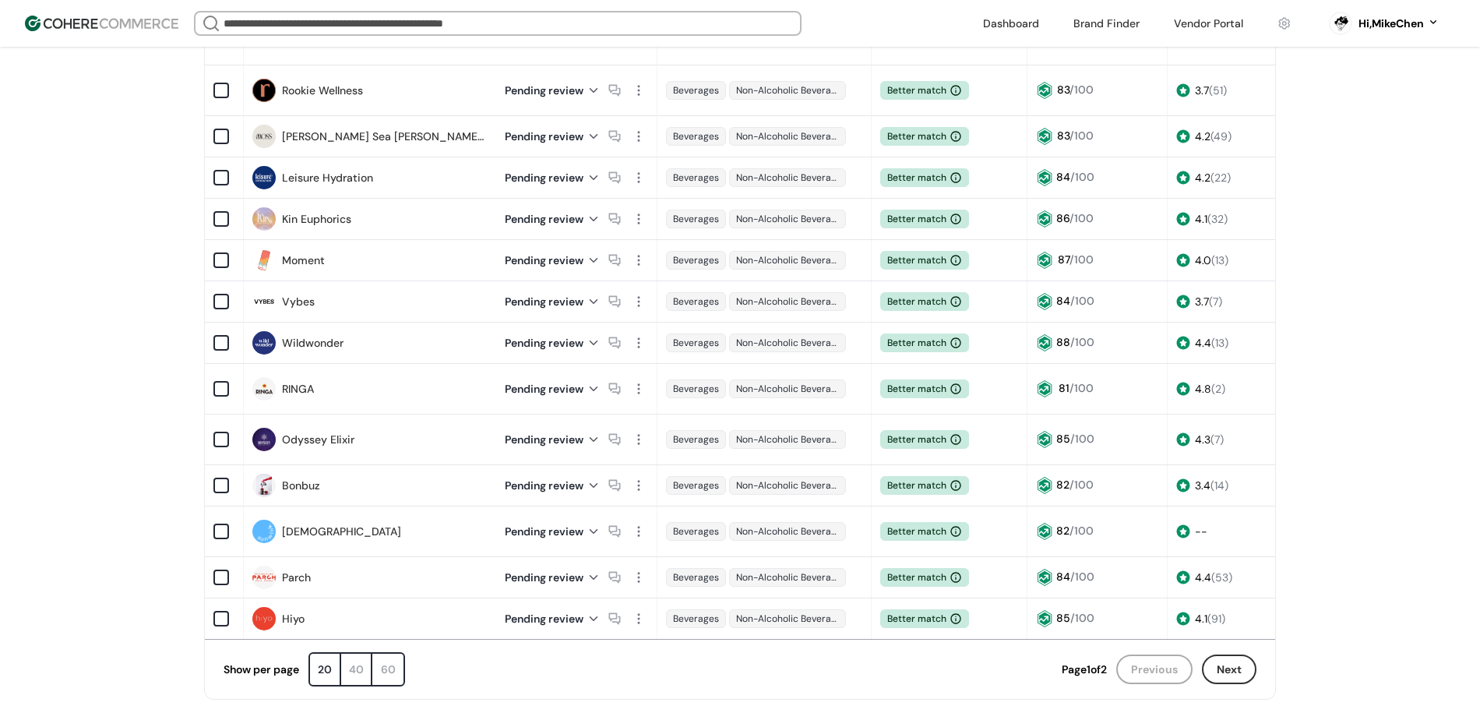
click at [591, 611] on div "Pending review" at bounding box center [553, 619] width 96 height 16
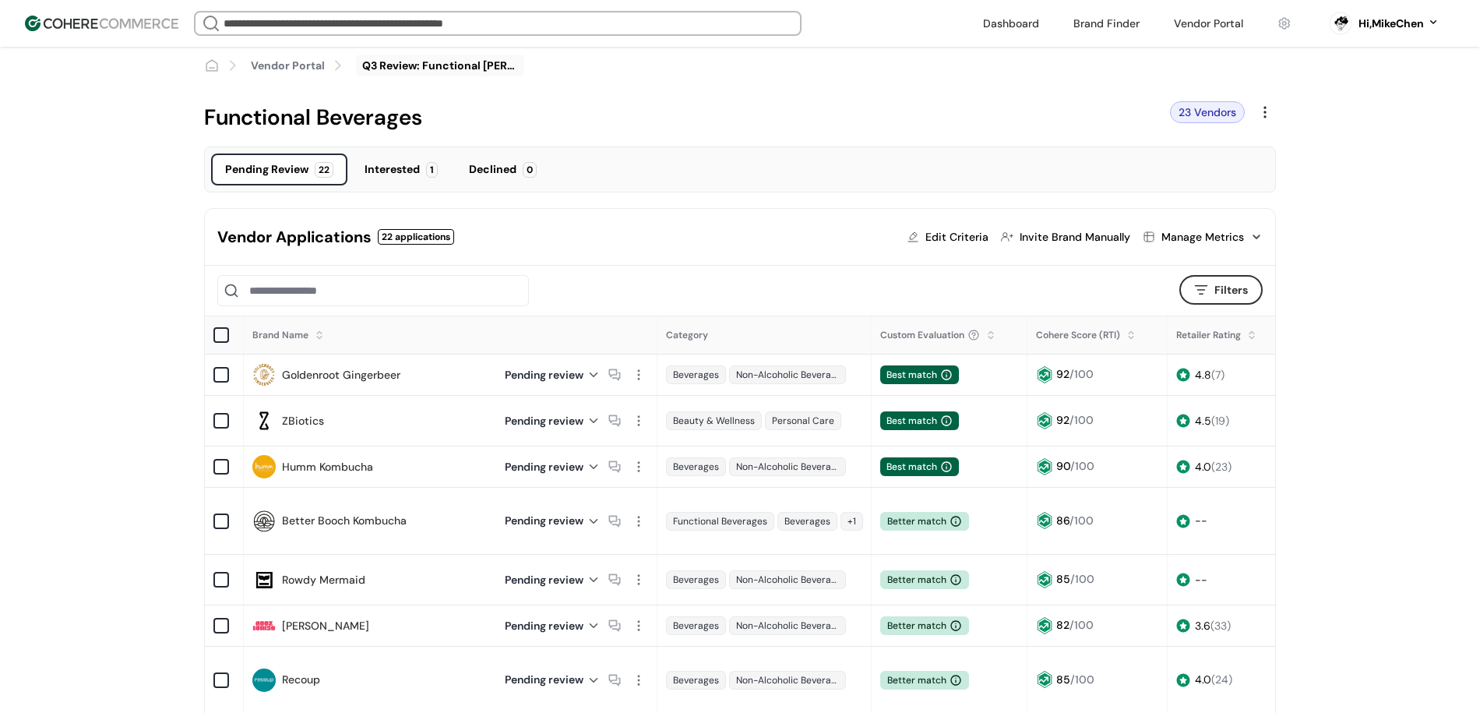
scroll to position [18, 0]
